Goal: Transaction & Acquisition: Subscribe to service/newsletter

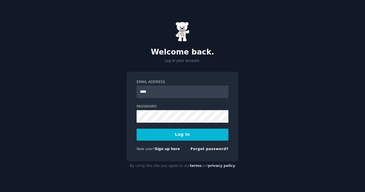
type input "**********"
click at [137, 129] on button "Log In" at bounding box center [183, 135] width 92 height 12
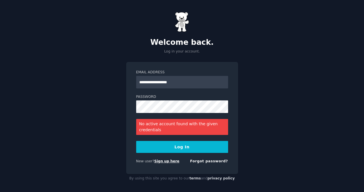
click at [171, 162] on link "Sign up here" at bounding box center [166, 161] width 25 height 4
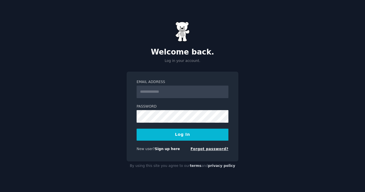
click at [214, 150] on link "Forgot password?" at bounding box center [210, 149] width 38 height 4
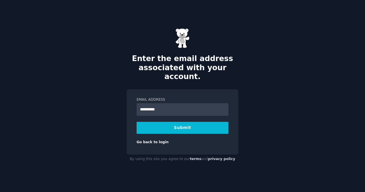
type input "**********"
click at [184, 123] on button "Submit" at bounding box center [183, 128] width 92 height 12
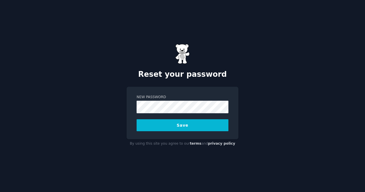
click at [137, 119] on button "Save" at bounding box center [183, 125] width 92 height 12
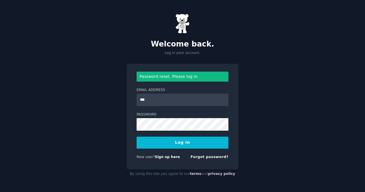
type input "**********"
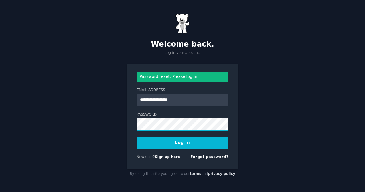
click at [137, 137] on button "Log In" at bounding box center [183, 143] width 92 height 12
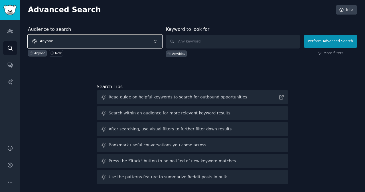
click at [106, 41] on span "Anyone" at bounding box center [95, 41] width 134 height 13
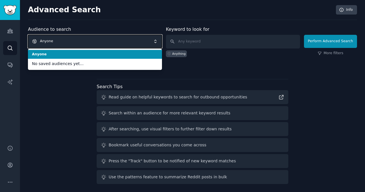
click at [106, 41] on span "Anyone" at bounding box center [95, 41] width 134 height 13
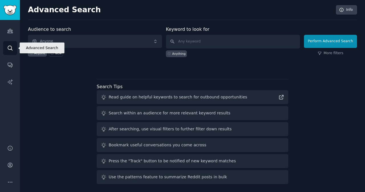
click at [12, 46] on icon "Sidebar" at bounding box center [10, 48] width 6 height 6
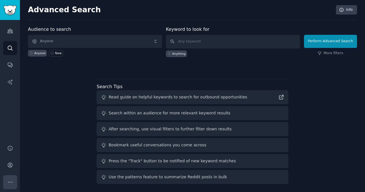
click at [13, 179] on button "More" at bounding box center [10, 182] width 14 height 14
click at [12, 162] on icon "Sidebar" at bounding box center [10, 165] width 6 height 6
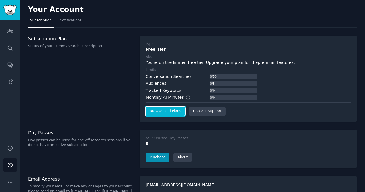
click at [167, 111] on link "Browse Paid Plans" at bounding box center [165, 111] width 39 height 9
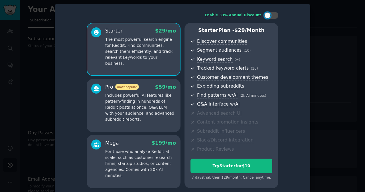
scroll to position [8, 0]
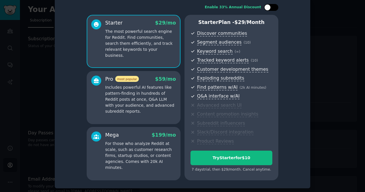
click at [271, 8] on div at bounding box center [271, 7] width 14 height 7
click at [273, 10] on div at bounding box center [275, 7] width 6 height 6
checkbox input "false"
click at [346, 29] on div at bounding box center [182, 96] width 365 height 192
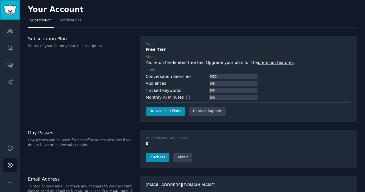
click at [17, 13] on link "Sidebar" at bounding box center [10, 10] width 20 height 20
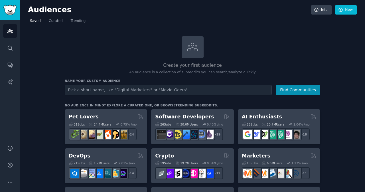
scroll to position [86, 0]
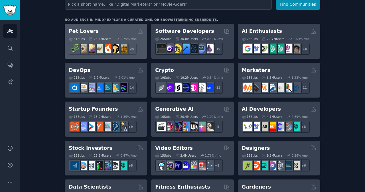
click at [104, 29] on div "Pet Lovers" at bounding box center [106, 31] width 74 height 7
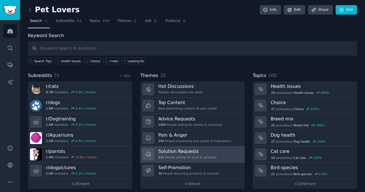
scroll to position [5, 0]
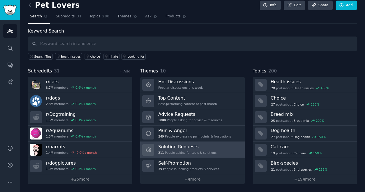
click at [214, 148] on link "Solution Requests 211 People asking for tools & solutions" at bounding box center [192, 150] width 104 height 16
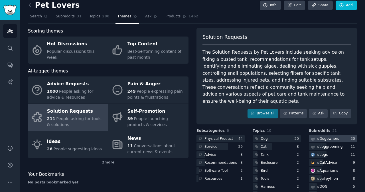
scroll to position [44, 0]
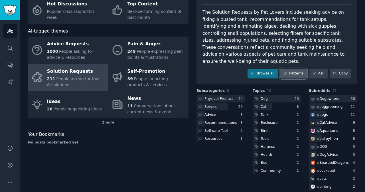
click at [296, 69] on link "Patterns" at bounding box center [293, 74] width 27 height 10
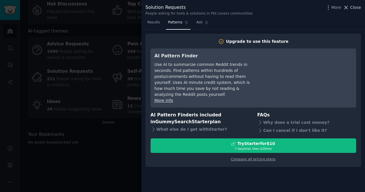
click at [353, 8] on span "Close" at bounding box center [355, 8] width 11 height 6
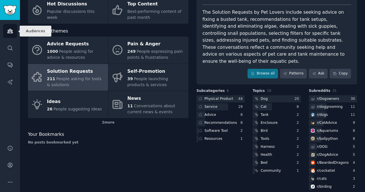
click at [10, 33] on icon "Sidebar" at bounding box center [10, 31] width 6 height 6
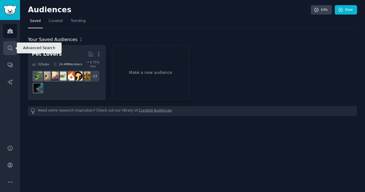
click at [13, 49] on link "Search" at bounding box center [10, 48] width 14 height 14
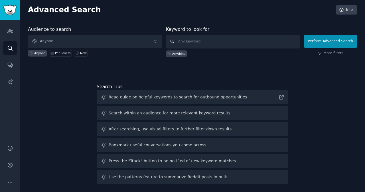
click at [198, 37] on input "text" at bounding box center [233, 42] width 134 height 14
type input "dog memorial"
click button "Perform Advanced Search" at bounding box center [330, 41] width 53 height 13
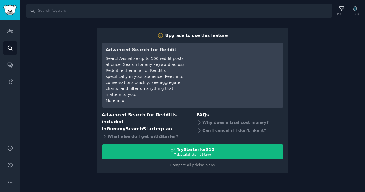
click at [335, 113] on div "Search Filters Track Upgrade to use this feature Advanced Search for Reddit Sea…" at bounding box center [192, 96] width 345 height 192
click at [12, 30] on icon "Sidebar" at bounding box center [9, 31] width 5 height 4
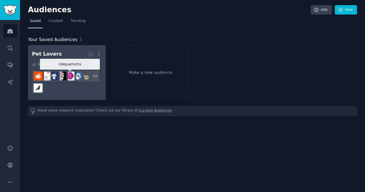
click at [75, 76] on div at bounding box center [70, 76] width 12 height 12
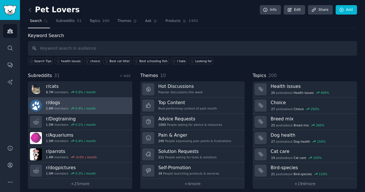
scroll to position [5, 0]
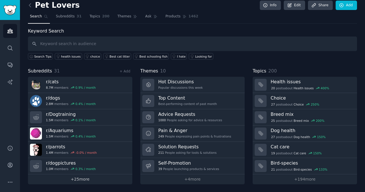
click at [78, 179] on link "+ 25 more" at bounding box center [80, 179] width 104 height 10
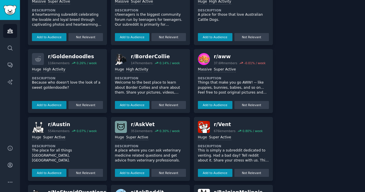
scroll to position [746, 0]
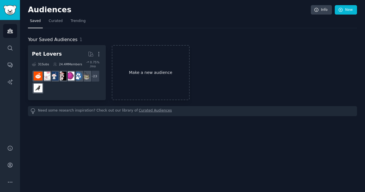
click at [150, 83] on link "Make a new audience" at bounding box center [151, 72] width 78 height 55
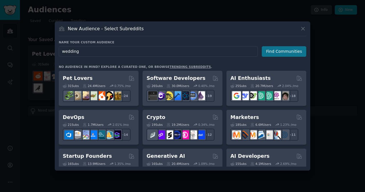
type input "wedding"
click at [283, 53] on button "Find Communities" at bounding box center [284, 51] width 44 height 11
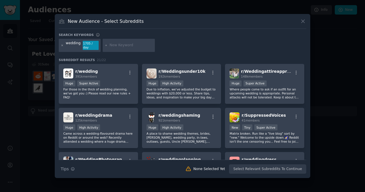
click at [62, 45] on icon at bounding box center [62, 45] width 3 height 3
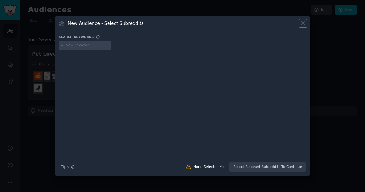
click at [302, 23] on icon at bounding box center [303, 23] width 6 height 6
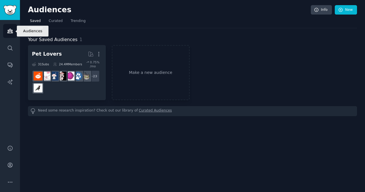
click at [8, 33] on icon "Sidebar" at bounding box center [10, 31] width 6 height 6
click at [12, 29] on icon "Sidebar" at bounding box center [10, 31] width 6 height 6
click at [326, 7] on link "Info" at bounding box center [321, 10] width 21 height 10
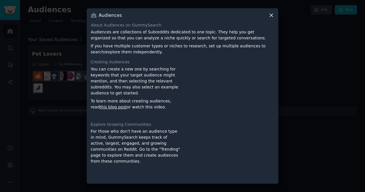
click at [273, 14] on icon at bounding box center [271, 15] width 6 height 6
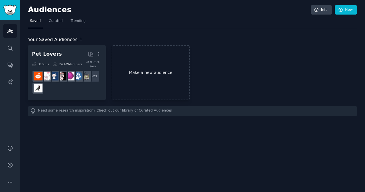
click at [153, 75] on link "Make a new audience" at bounding box center [151, 72] width 78 height 55
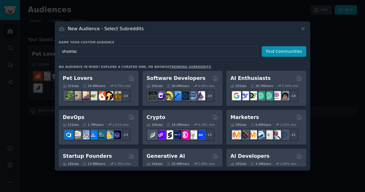
type input "shoelace"
click button "Find Communities" at bounding box center [284, 51] width 44 height 11
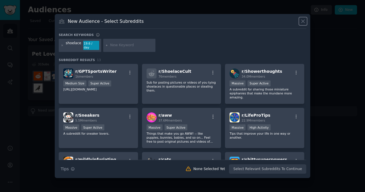
click at [303, 24] on icon at bounding box center [303, 21] width 6 height 6
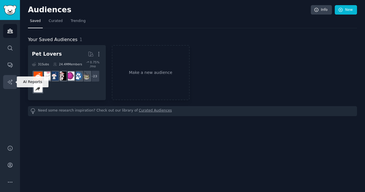
click at [15, 80] on link "AI Reports" at bounding box center [10, 82] width 14 height 14
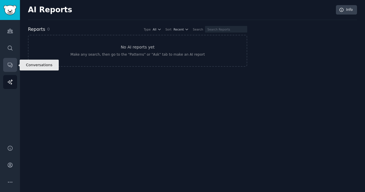
click at [14, 64] on link "Conversations" at bounding box center [10, 65] width 14 height 14
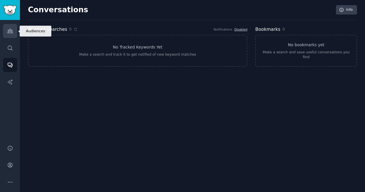
click at [13, 29] on icon "Sidebar" at bounding box center [10, 31] width 6 height 6
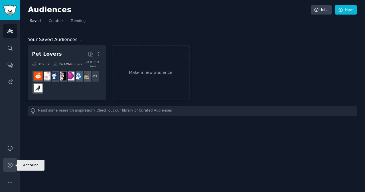
click at [10, 160] on link "Account" at bounding box center [10, 165] width 14 height 14
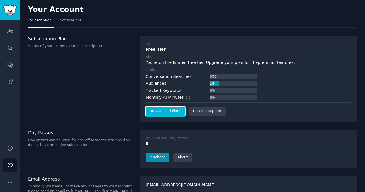
click at [172, 113] on link "Browse Paid Plans" at bounding box center [165, 111] width 39 height 9
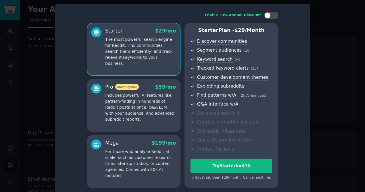
click at [158, 105] on p "Includes powerful AI features like pattern-finding in hundreds of Reddit posts …" at bounding box center [140, 107] width 71 height 30
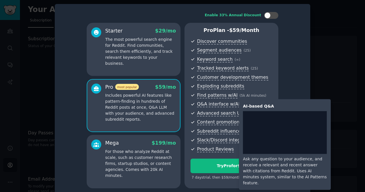
scroll to position [8, 0]
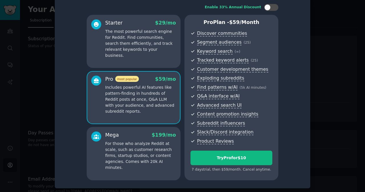
click at [160, 52] on p "The most powerful search engine for Reddit. Find communities, search them effic…" at bounding box center [140, 44] width 71 height 30
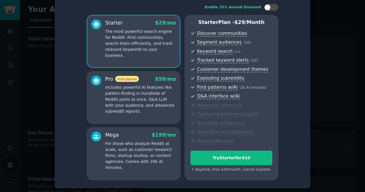
click at [164, 90] on p "Includes powerful AI features like pattern-finding in hundreds of Reddit posts …" at bounding box center [140, 99] width 71 height 30
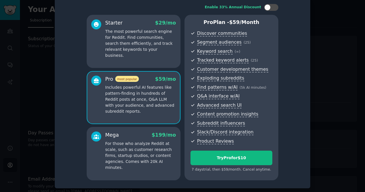
click at [174, 54] on div "Starter $ 29 /mo The most powerful search engine for Reddit. Find communities, …" at bounding box center [134, 41] width 94 height 53
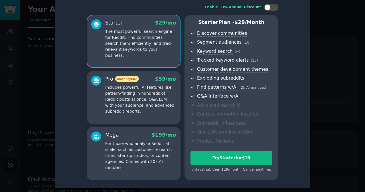
click at [322, 31] on div at bounding box center [182, 96] width 365 height 192
